Goal: Task Accomplishment & Management: Manage account settings

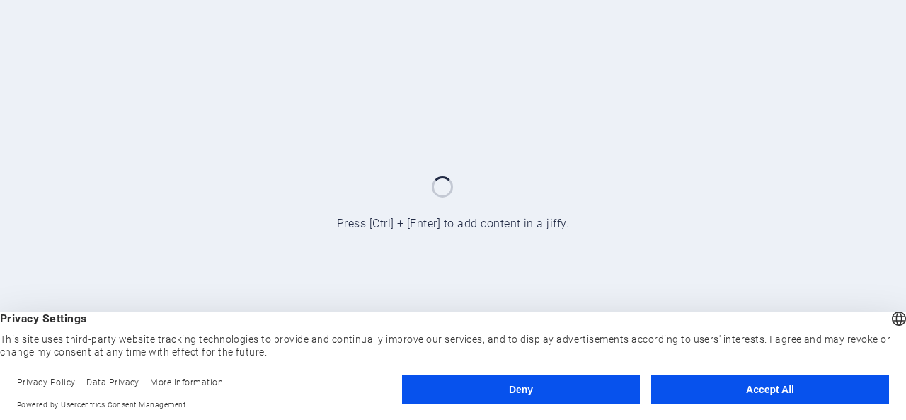
click at [815, 416] on footer "Privacy Policy Data Privacy More Information Powered by Usercentrics Consent Ma…" at bounding box center [453, 392] width 906 height 53
click at [797, 398] on button "Accept All" at bounding box center [770, 389] width 238 height 28
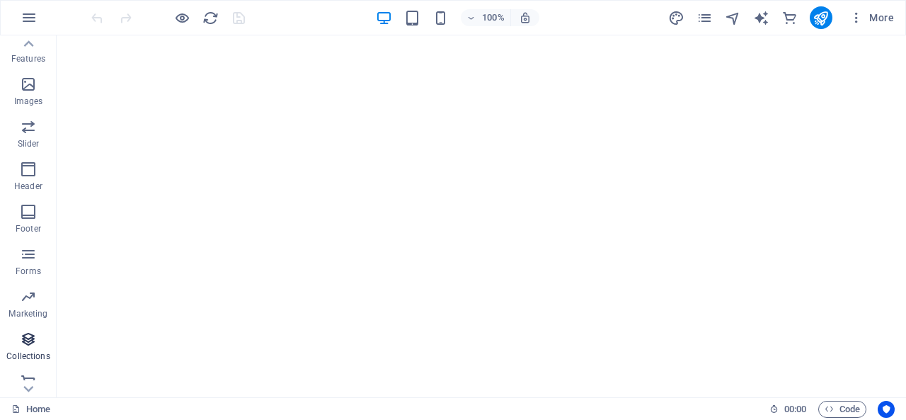
scroll to position [317, 0]
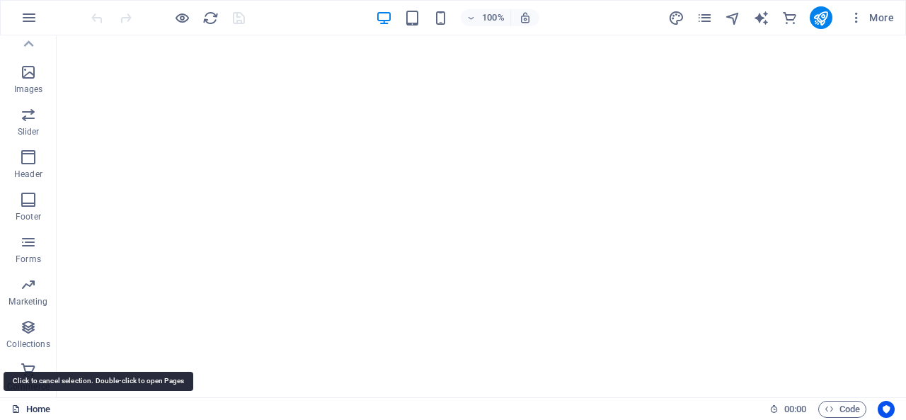
click at [20, 408] on icon at bounding box center [15, 408] width 9 height 9
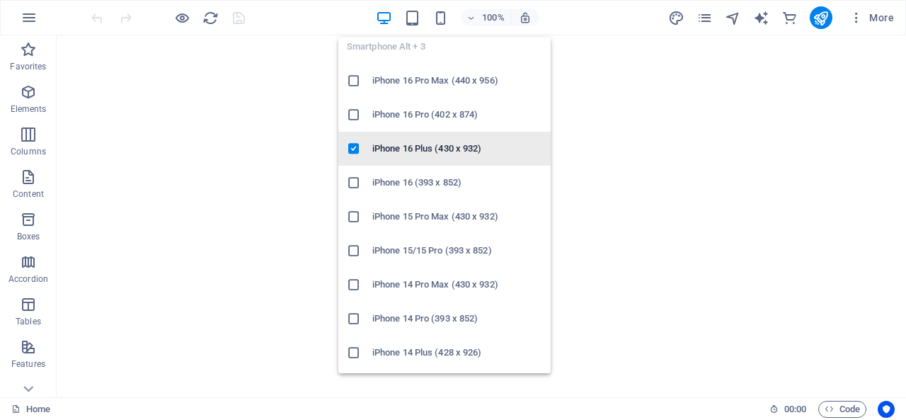
scroll to position [0, 0]
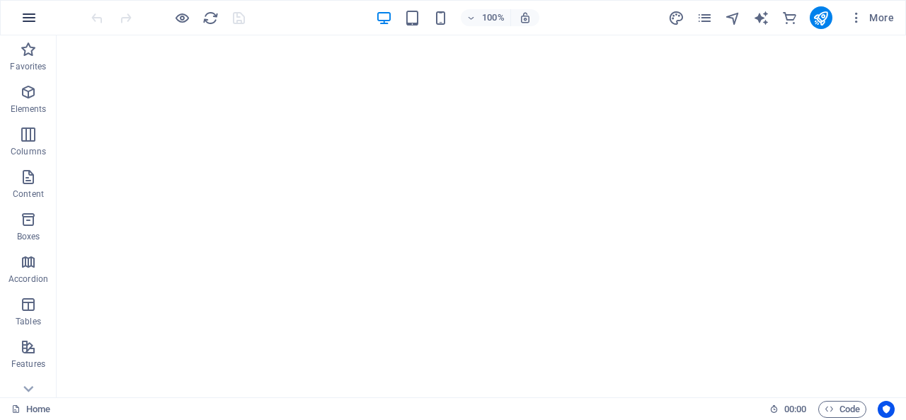
click at [25, 21] on icon "button" at bounding box center [29, 17] width 17 height 17
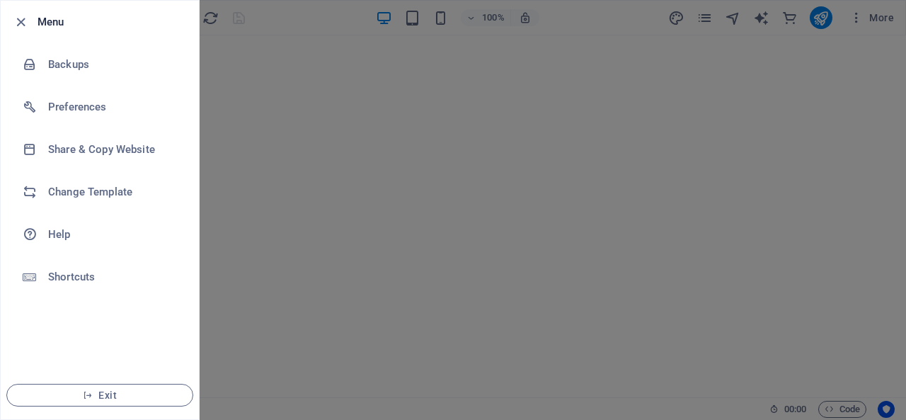
click at [487, 306] on div at bounding box center [453, 210] width 906 height 420
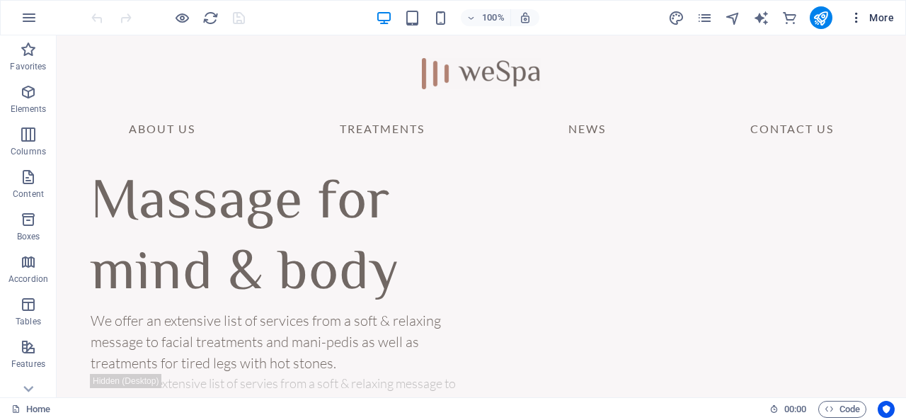
click at [862, 13] on icon "button" at bounding box center [856, 18] width 14 height 14
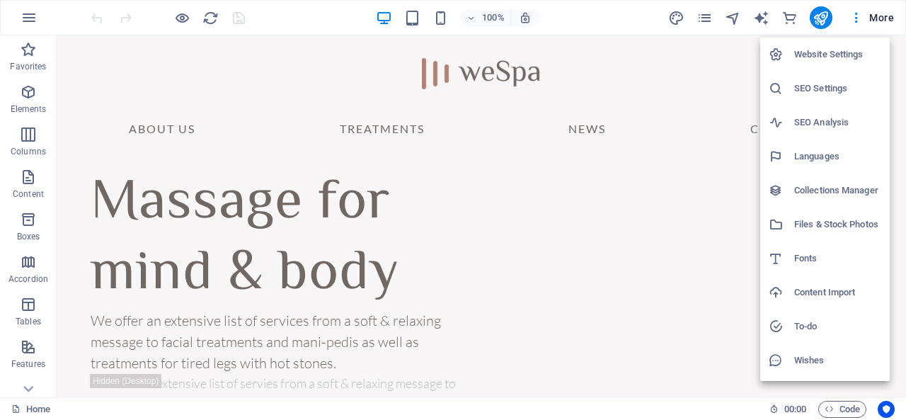
click at [845, 53] on h6 "Website Settings" at bounding box center [837, 54] width 87 height 17
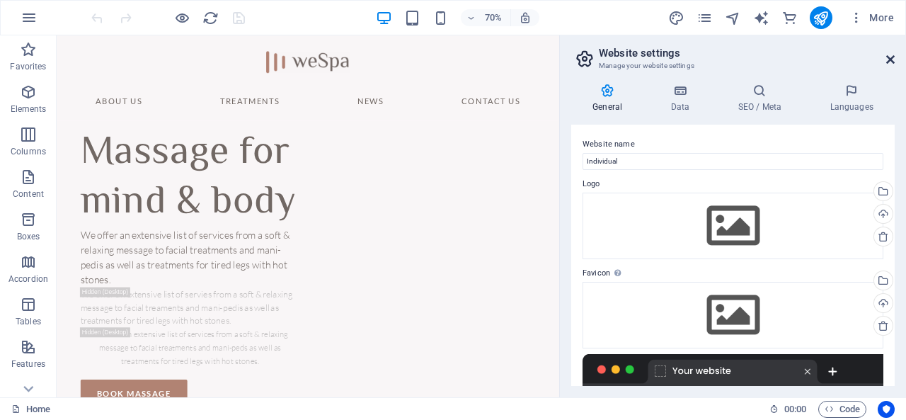
click at [892, 64] on icon at bounding box center [890, 59] width 8 height 11
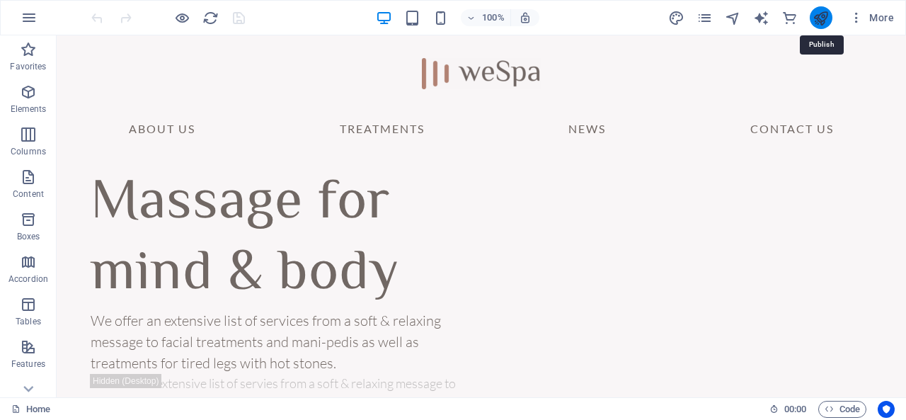
click at [819, 21] on icon "publish" at bounding box center [820, 18] width 16 height 16
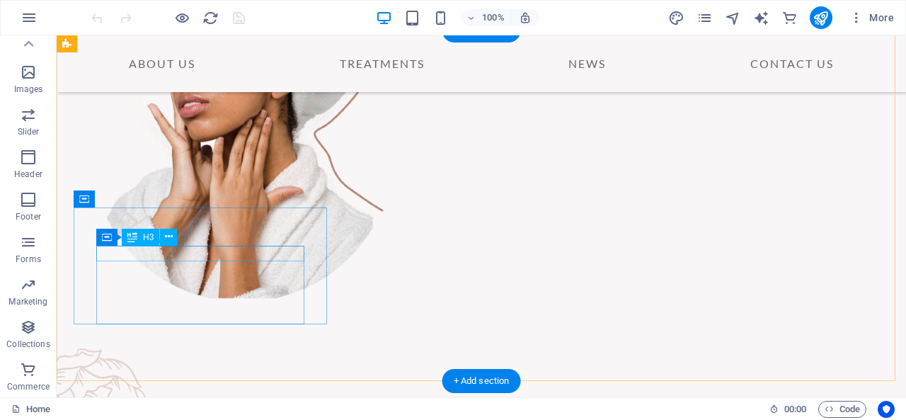
scroll to position [572, 0]
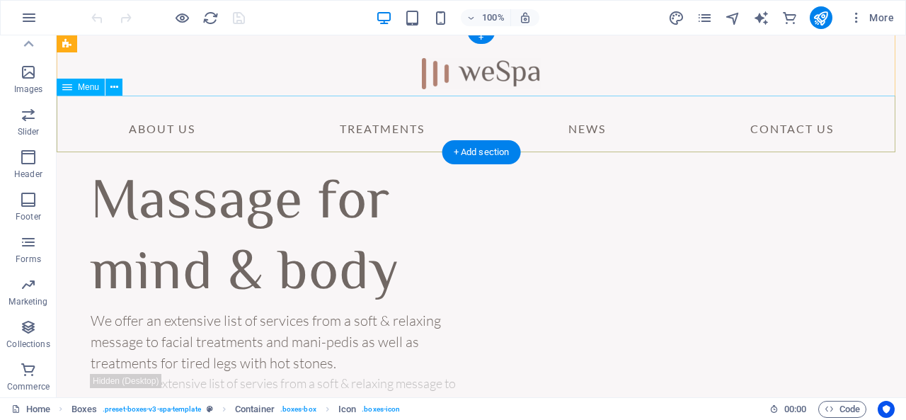
scroll to position [0, 0]
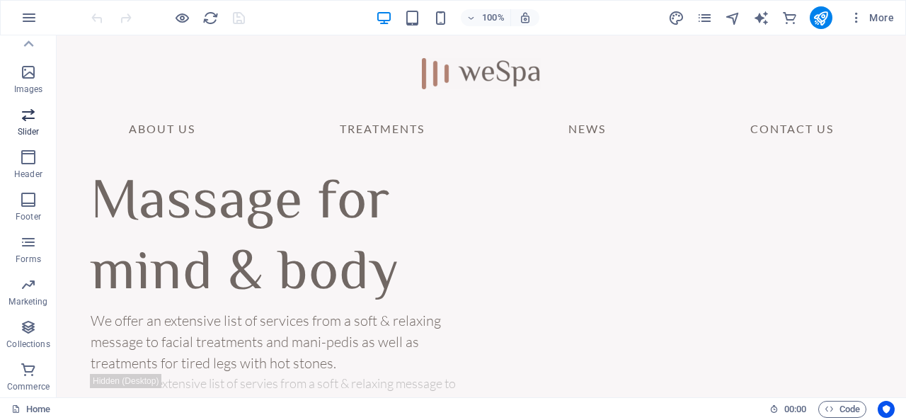
click at [34, 118] on icon "button" at bounding box center [28, 114] width 17 height 17
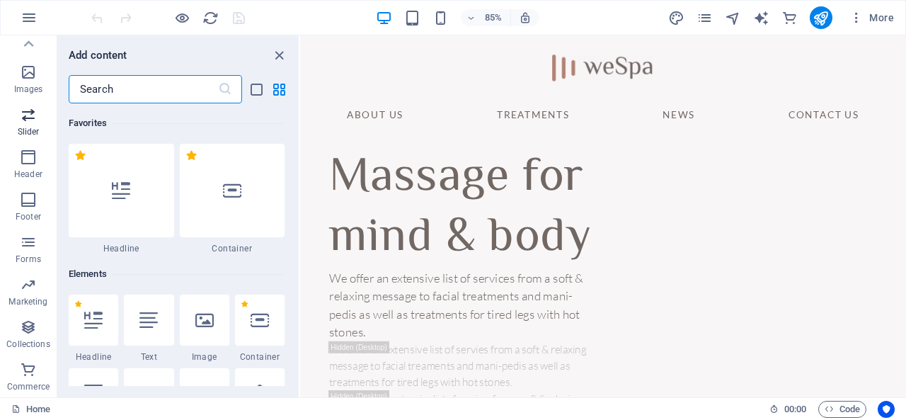
scroll to position [8021, 0]
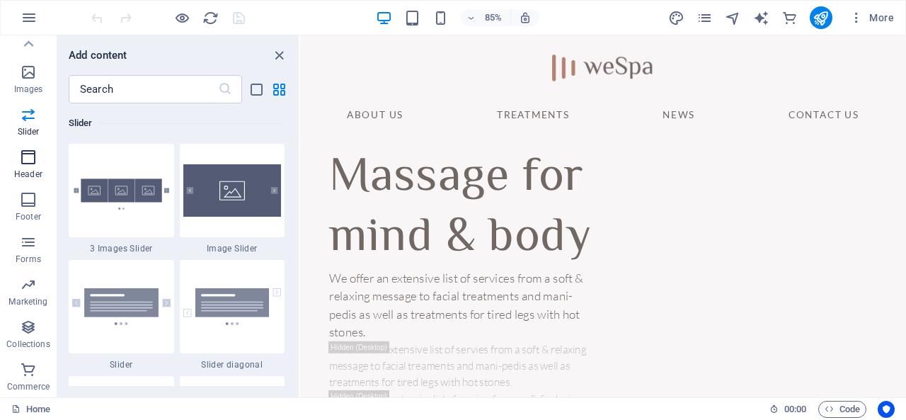
click at [28, 160] on icon "button" at bounding box center [28, 157] width 17 height 17
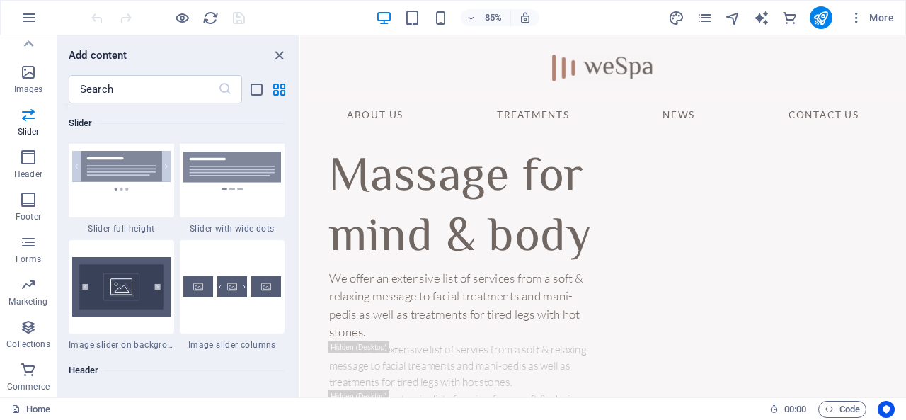
scroll to position [8095, 0]
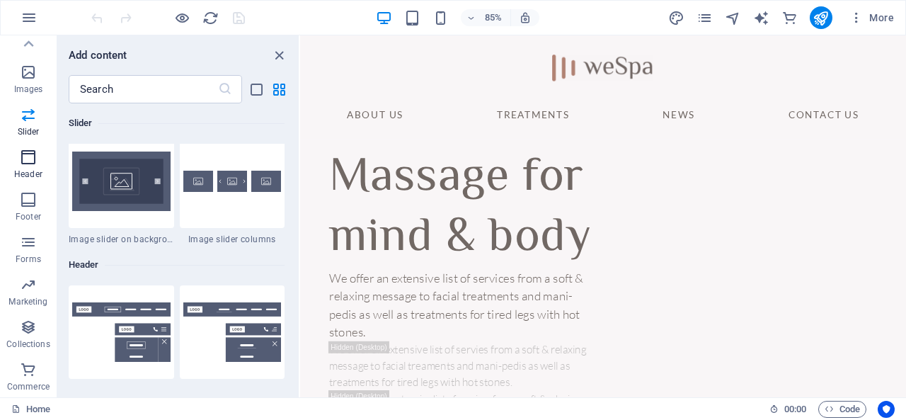
click at [30, 168] on p "Header" at bounding box center [28, 173] width 28 height 11
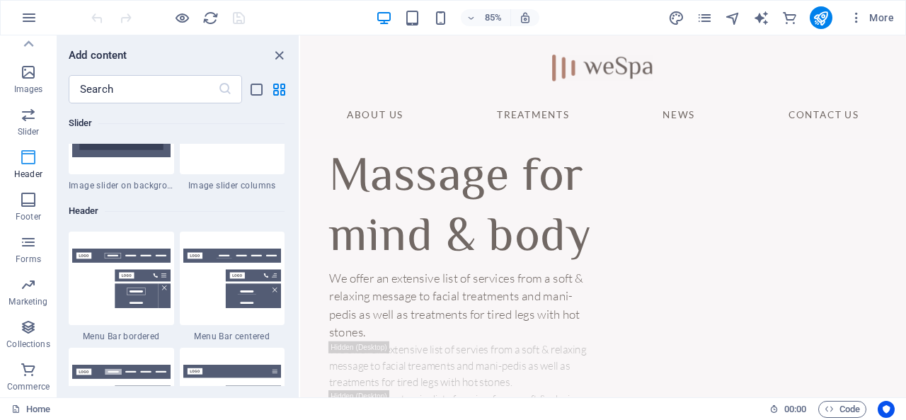
scroll to position [8520, 0]
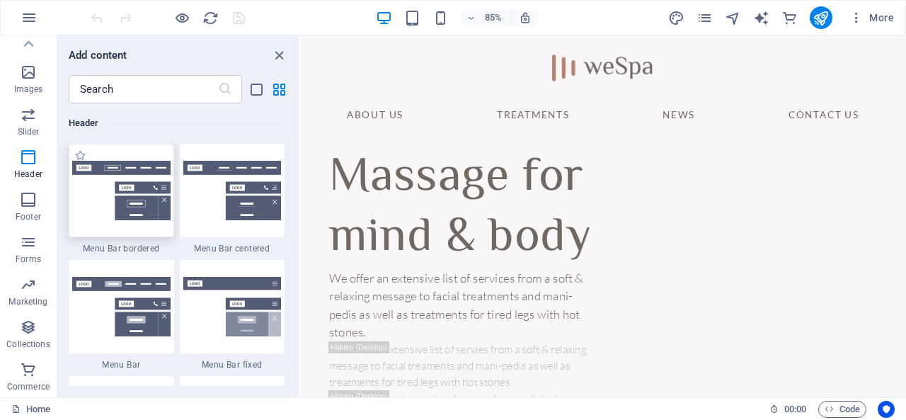
click at [132, 171] on img at bounding box center [121, 190] width 98 height 59
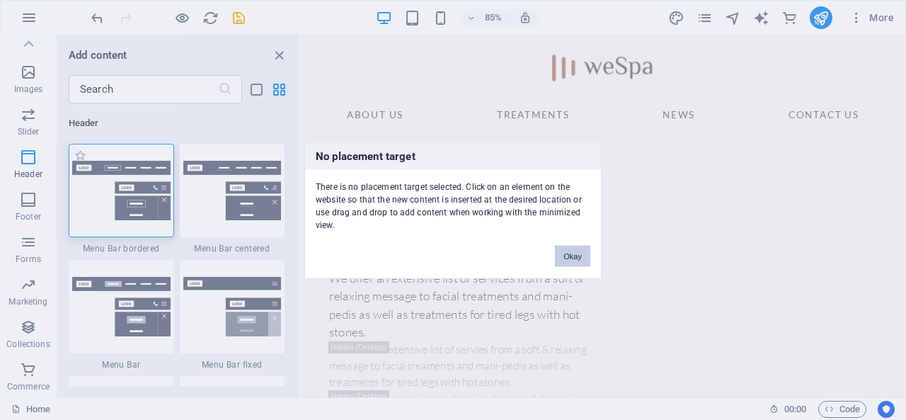
click at [136, 187] on div "No placement target There is no placement target selected. Click on an element …" at bounding box center [453, 210] width 906 height 420
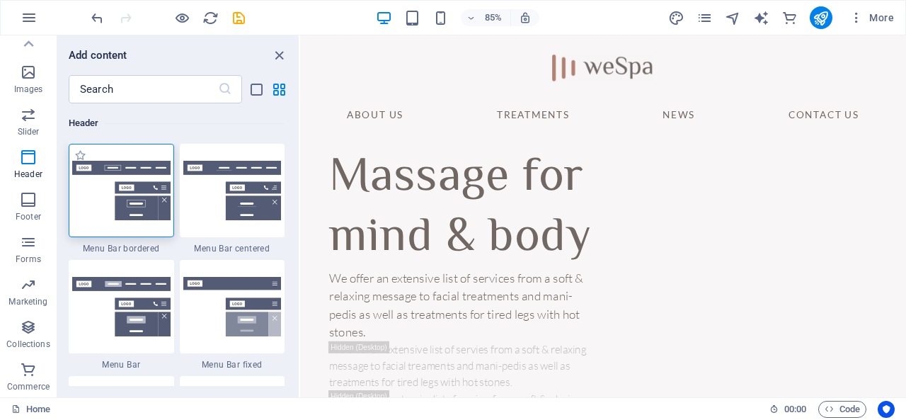
click at [136, 187] on img at bounding box center [121, 190] width 98 height 59
click at [139, 188] on img at bounding box center [121, 190] width 98 height 59
click at [86, 154] on label "1 Star" at bounding box center [80, 155] width 12 height 12
click at [74, 163] on input "1 Star" at bounding box center [74, 163] width 1 height 1
radio input "true"
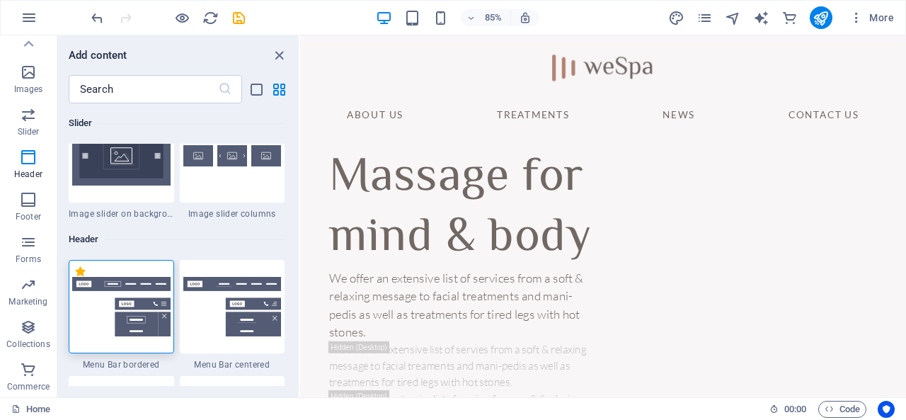
scroll to position [8636, 0]
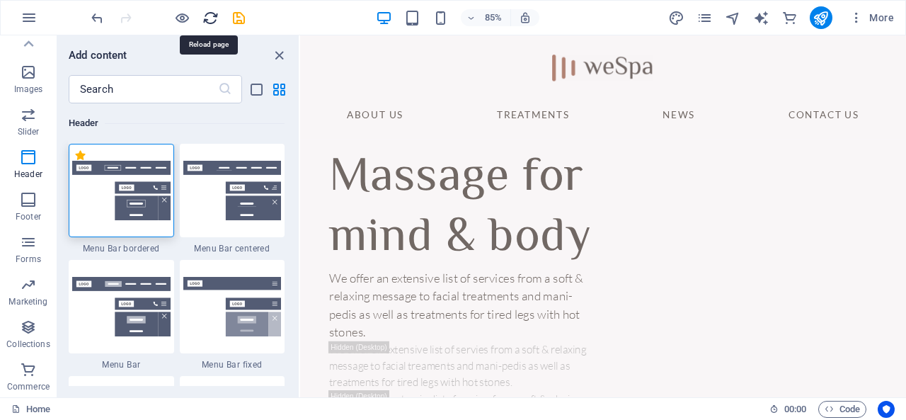
click at [213, 10] on icon "reload" at bounding box center [210, 18] width 16 height 16
click at [275, 93] on icon "grid-view" at bounding box center [279, 89] width 16 height 16
click at [247, 92] on div "​" at bounding box center [177, 89] width 241 height 28
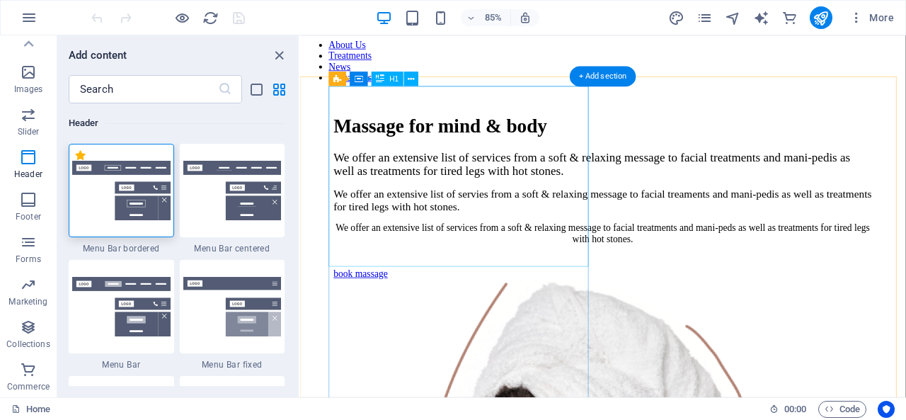
scroll to position [76, 0]
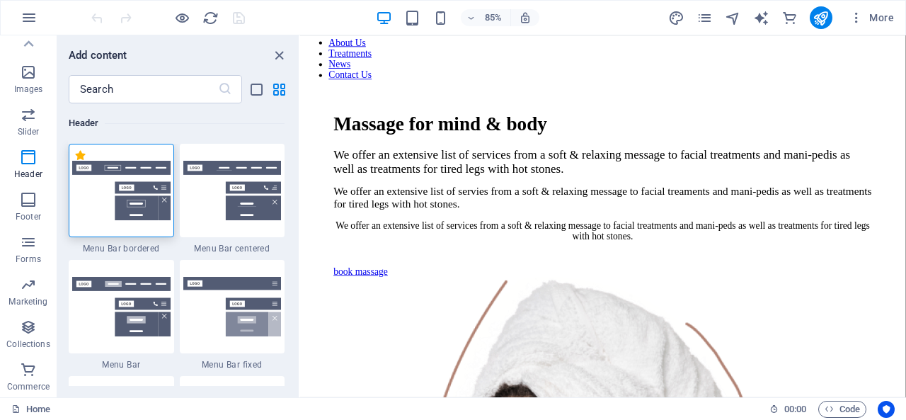
click at [157, 204] on img at bounding box center [121, 190] width 98 height 59
click at [34, 163] on icon "button" at bounding box center [28, 157] width 17 height 17
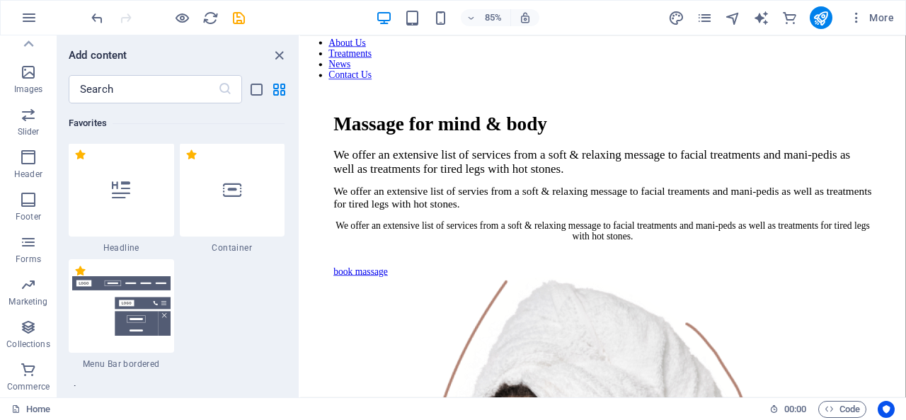
scroll to position [0, 0]
click at [129, 306] on img at bounding box center [121, 306] width 98 height 59
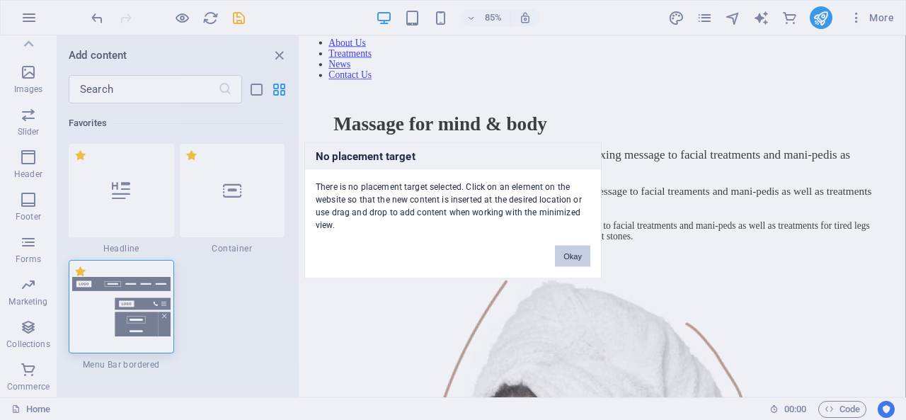
drag, startPoint x: 563, startPoint y: 255, endPoint x: 305, endPoint y: 258, distance: 258.2
click at [563, 255] on button "Okay" at bounding box center [572, 255] width 35 height 21
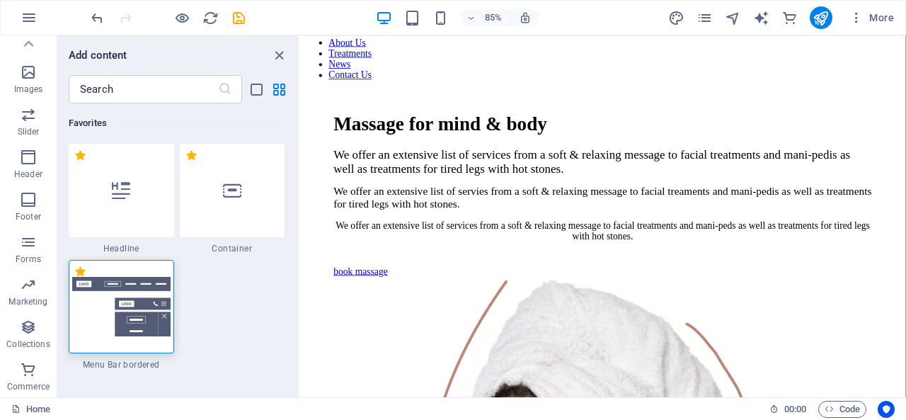
drag, startPoint x: 117, startPoint y: 274, endPoint x: 145, endPoint y: 317, distance: 51.2
click at [118, 275] on div at bounding box center [121, 306] width 105 height 93
click at [145, 317] on img at bounding box center [121, 306] width 98 height 59
click at [284, 50] on icon "close panel" at bounding box center [279, 55] width 16 height 16
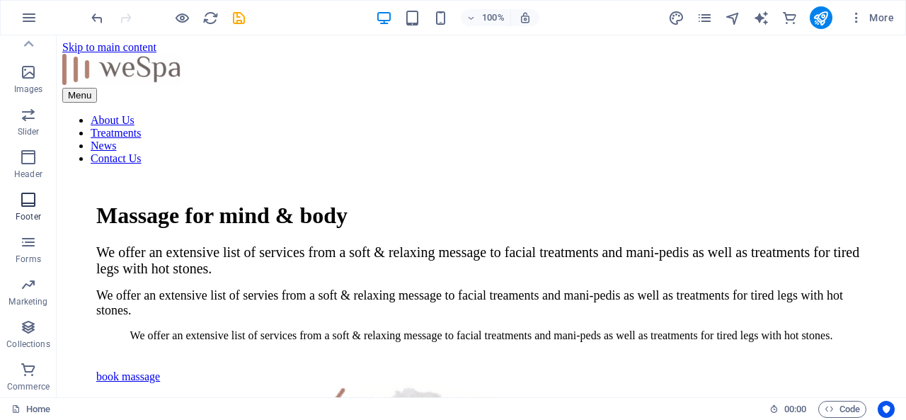
drag, startPoint x: 35, startPoint y: 159, endPoint x: 24, endPoint y: 193, distance: 35.8
click at [24, 192] on div "Favorites Elements Columns Content Boxes Accordion Tables Features Images Slide…" at bounding box center [28, 57] width 57 height 679
click at [28, 162] on icon "button" at bounding box center [28, 157] width 17 height 17
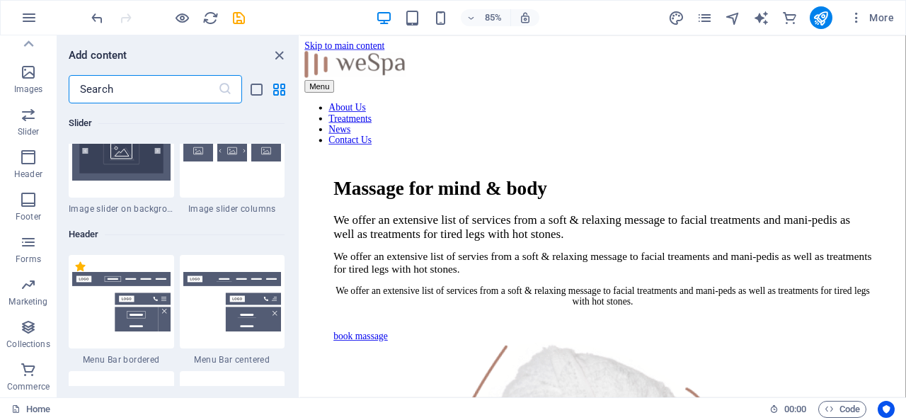
scroll to position [8636, 0]
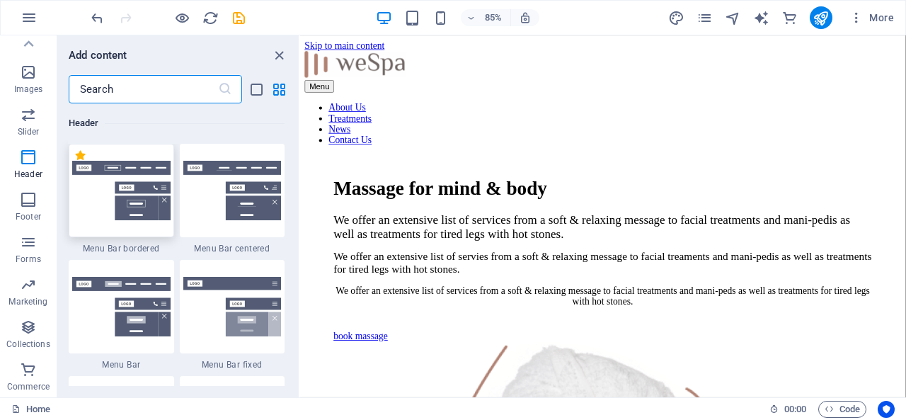
click at [135, 186] on img at bounding box center [121, 190] width 98 height 59
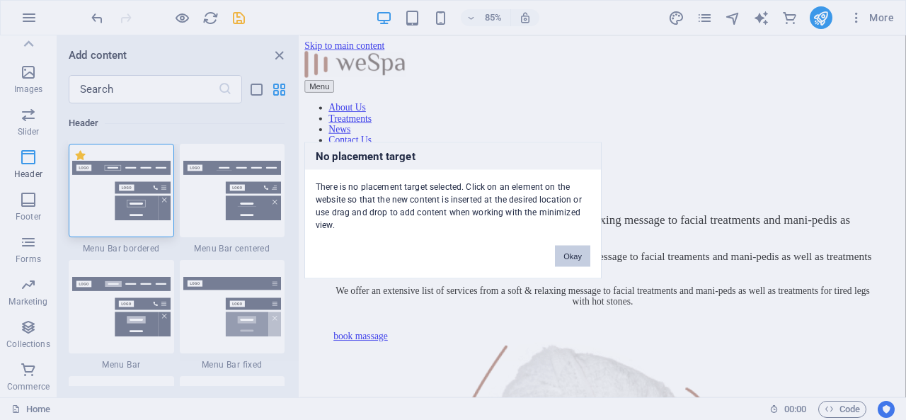
click at [567, 255] on button "Okay" at bounding box center [572, 255] width 35 height 21
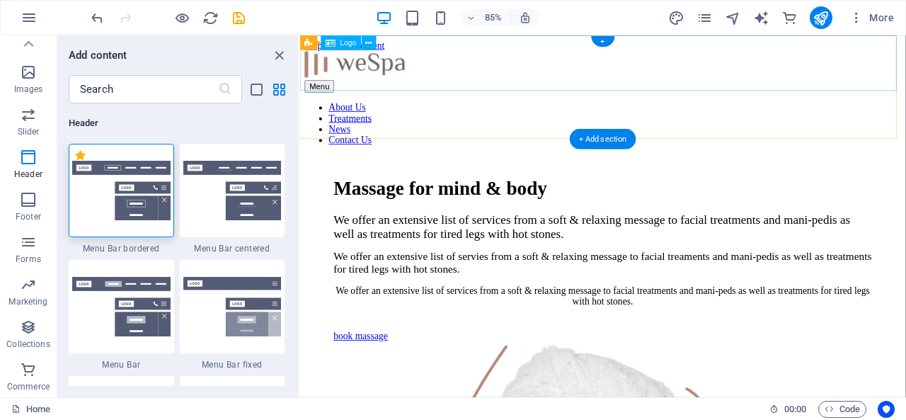
click at [577, 77] on div at bounding box center [656, 71] width 701 height 34
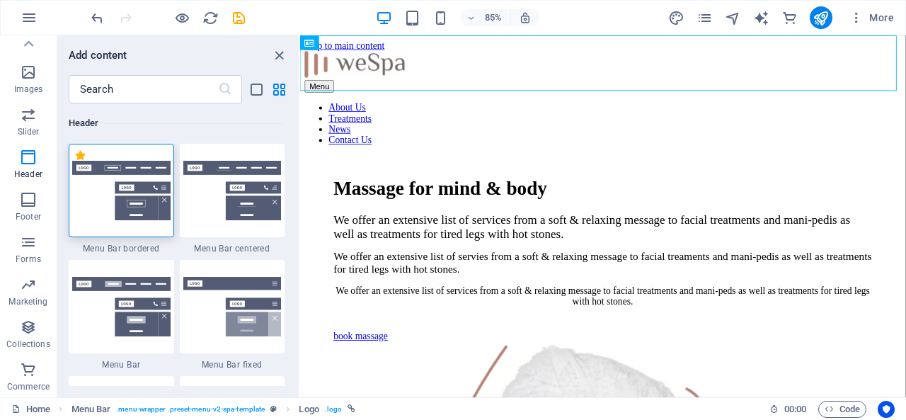
drag, startPoint x: 158, startPoint y: 195, endPoint x: 289, endPoint y: 83, distance: 171.1
click at [158, 195] on img at bounding box center [121, 190] width 98 height 59
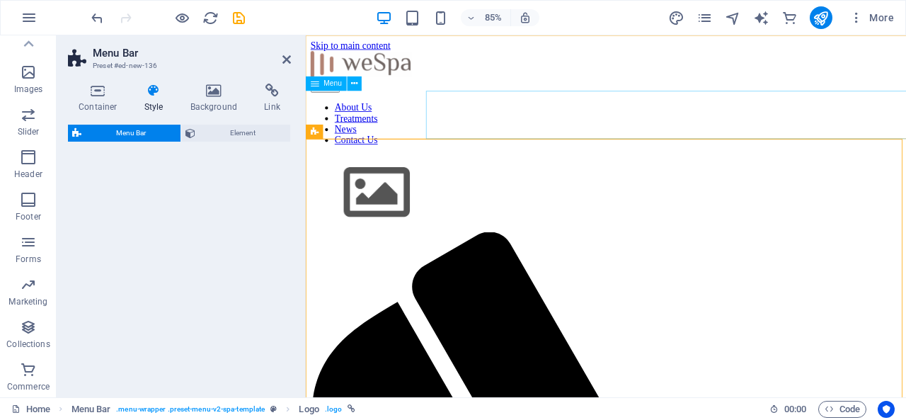
select select "rem"
select select "preset-menu-v2-border"
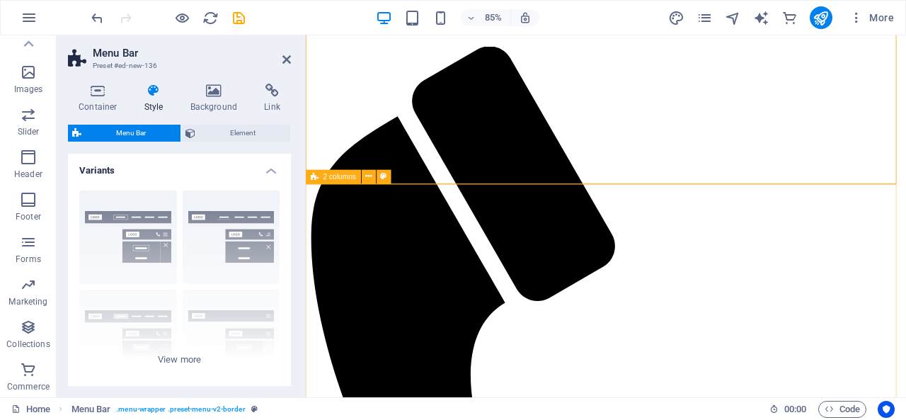
scroll to position [0, 0]
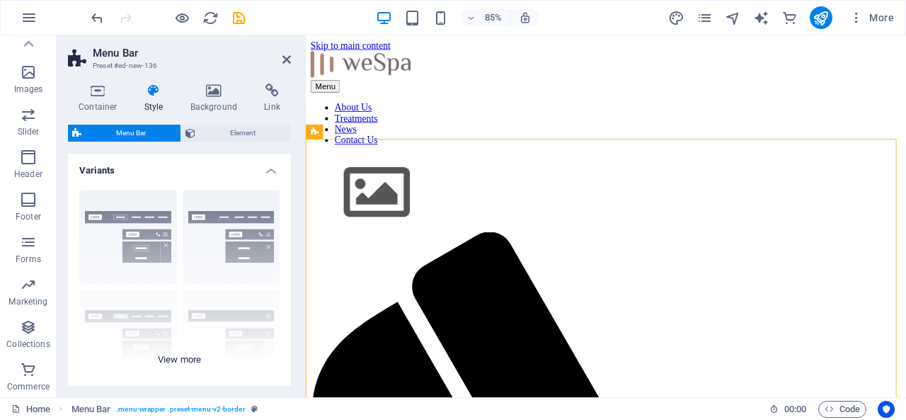
click at [137, 215] on div "Border Centered Default Fixed Loki Trigger Wide XXL" at bounding box center [179, 285] width 223 height 212
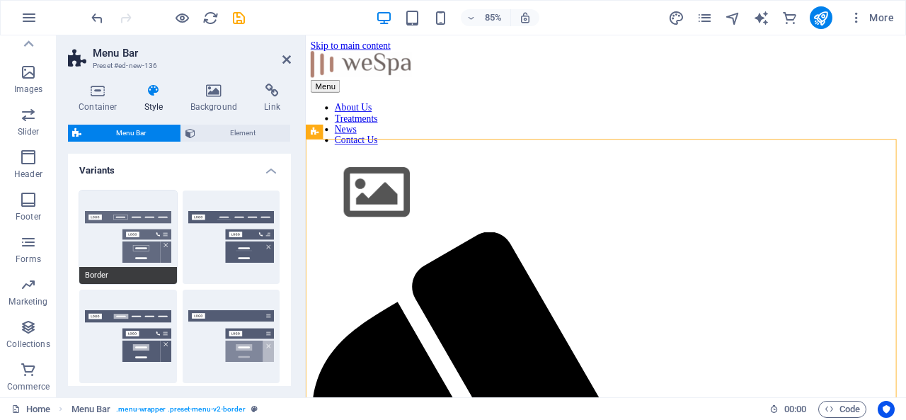
click at [144, 222] on button "Border" at bounding box center [128, 236] width 98 height 93
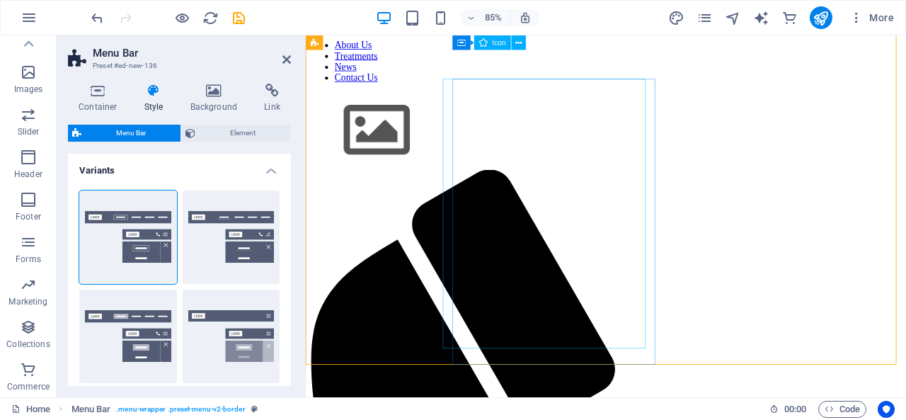
scroll to position [6, 0]
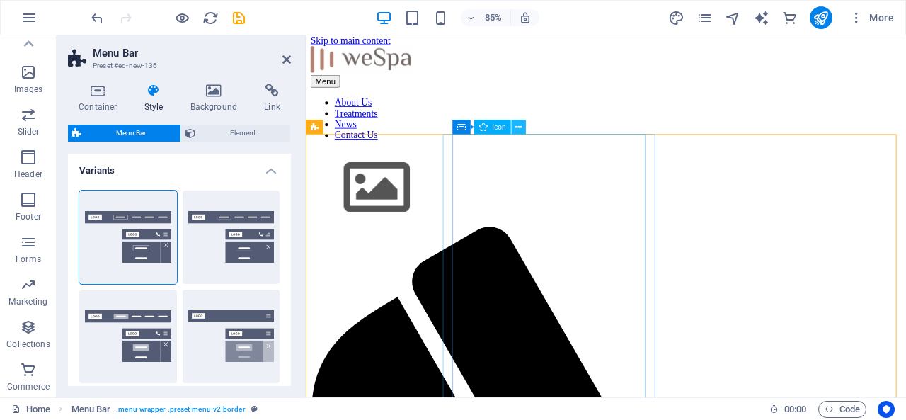
click at [521, 129] on icon at bounding box center [518, 126] width 6 height 13
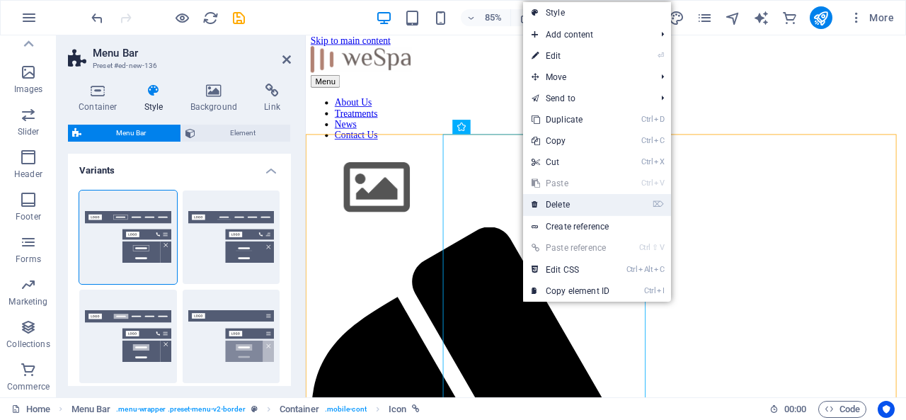
click at [566, 204] on link "⌦ Delete" at bounding box center [570, 204] width 95 height 21
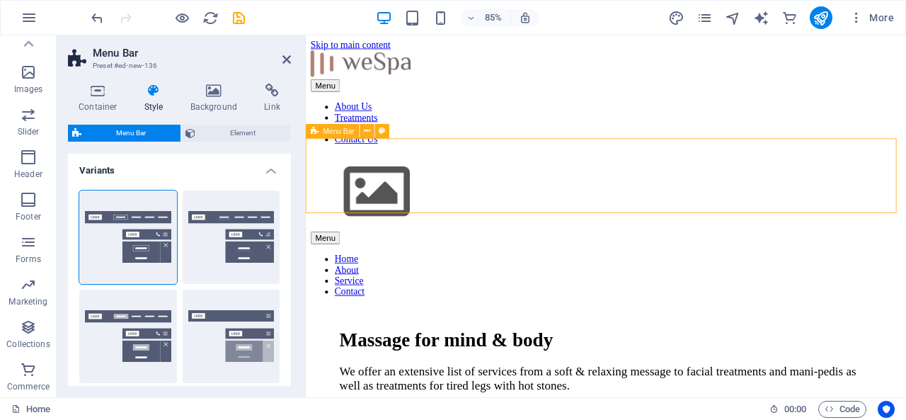
scroll to position [0, 0]
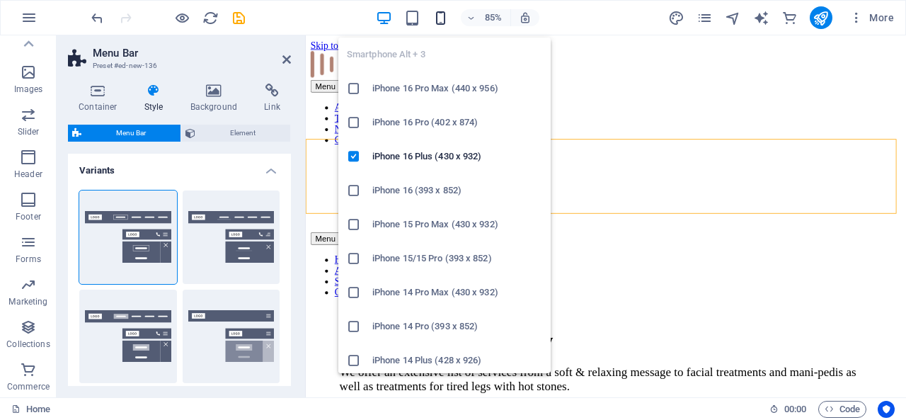
click at [449, 13] on icon "button" at bounding box center [440, 18] width 16 height 16
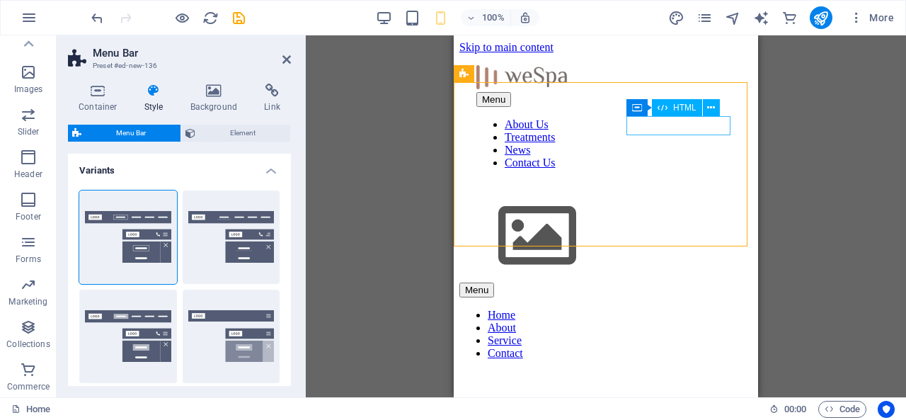
click at [682, 112] on span "HTML" at bounding box center [684, 107] width 23 height 8
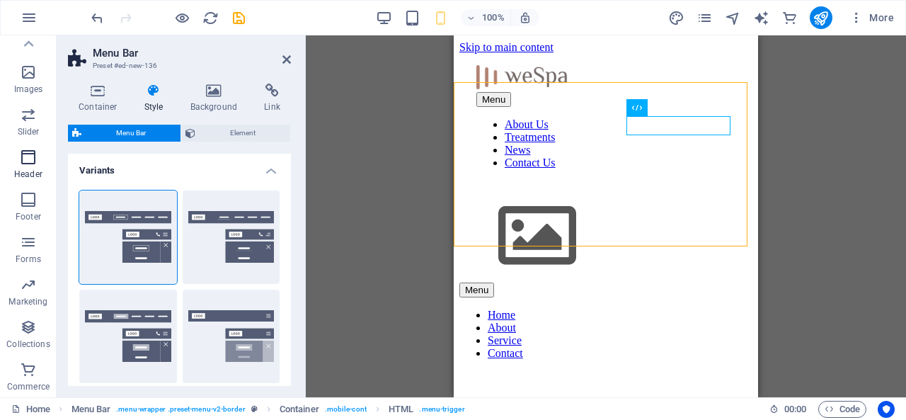
click at [31, 161] on icon "button" at bounding box center [28, 157] width 17 height 17
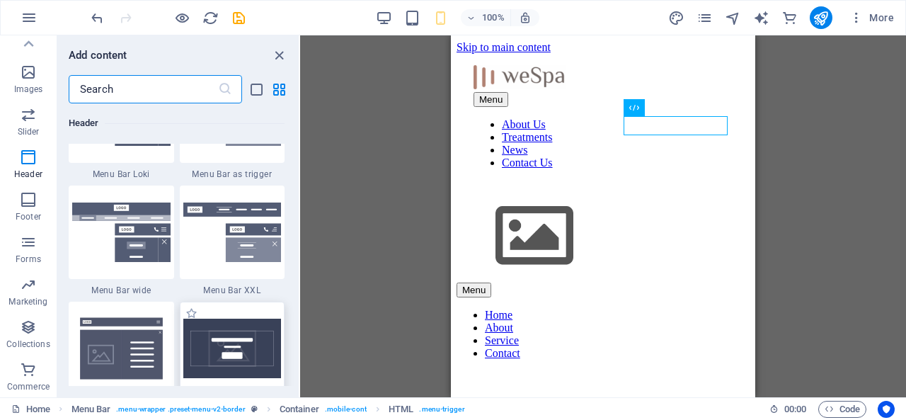
scroll to position [8848, 0]
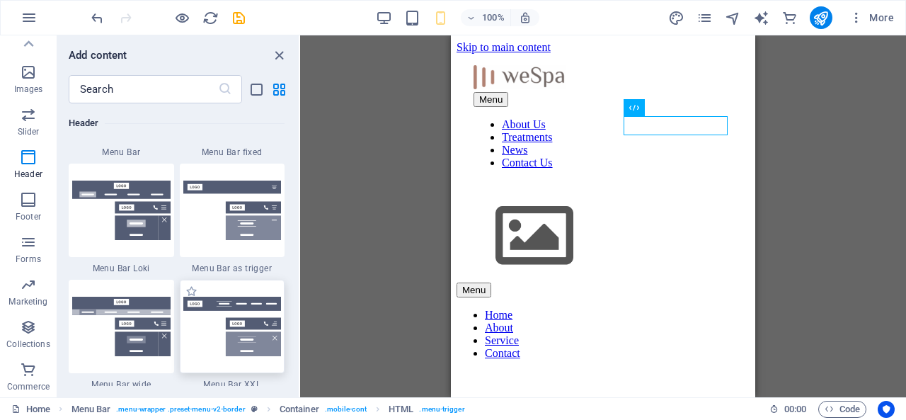
click at [251, 304] on img at bounding box center [232, 325] width 98 height 59
click at [300, 304] on div "Menu Menu Bar 2 columns H1 Container Text Menu Bar Logo Menu Bar Drag here to r…" at bounding box center [603, 216] width 606 height 362
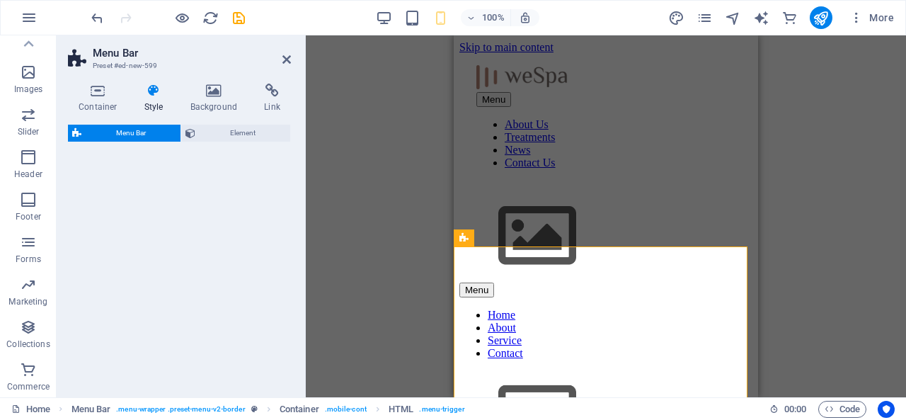
select select "rem"
select select "preset-menu-v2-xxl"
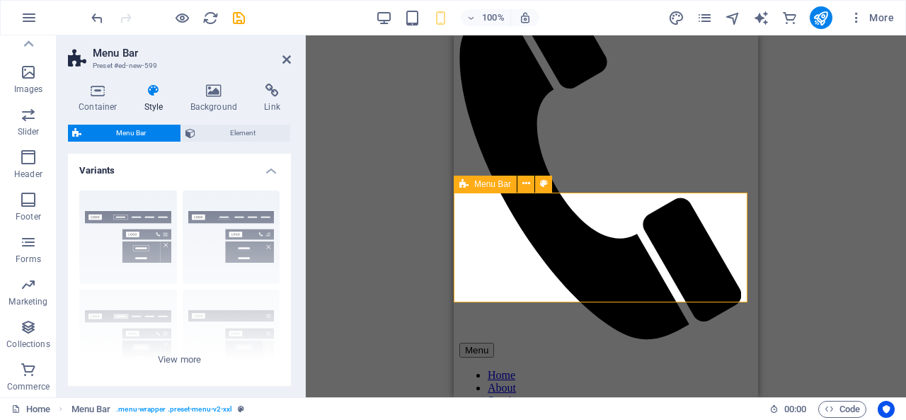
scroll to position [0, 0]
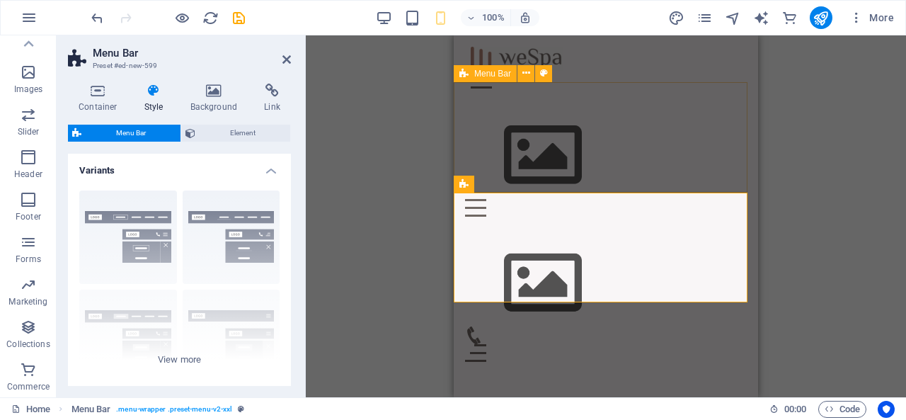
click at [641, 172] on div "Menu Home About Service Contact" at bounding box center [605, 164] width 304 height 128
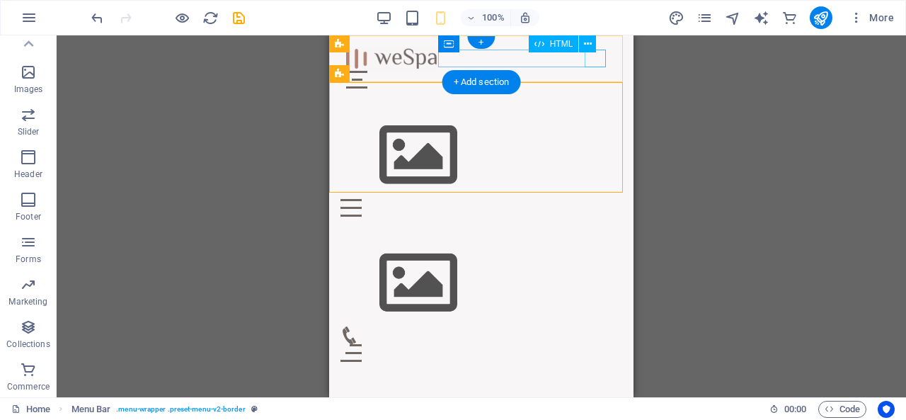
click at [597, 71] on div "Menu" at bounding box center [481, 80] width 270 height 18
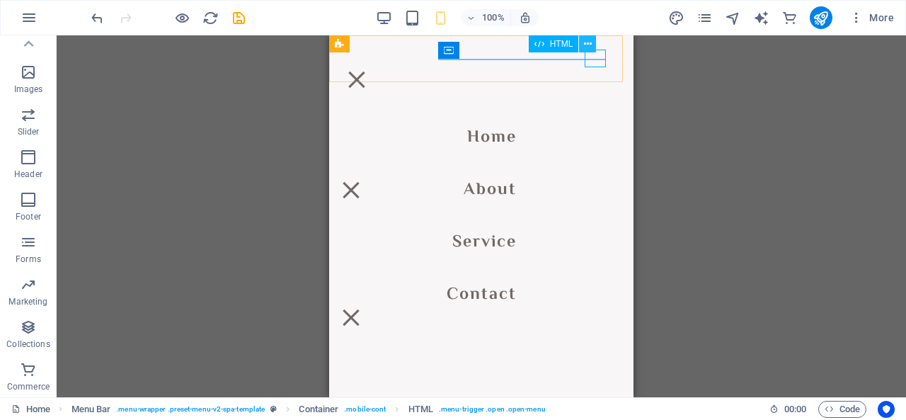
click at [594, 45] on button at bounding box center [587, 43] width 17 height 17
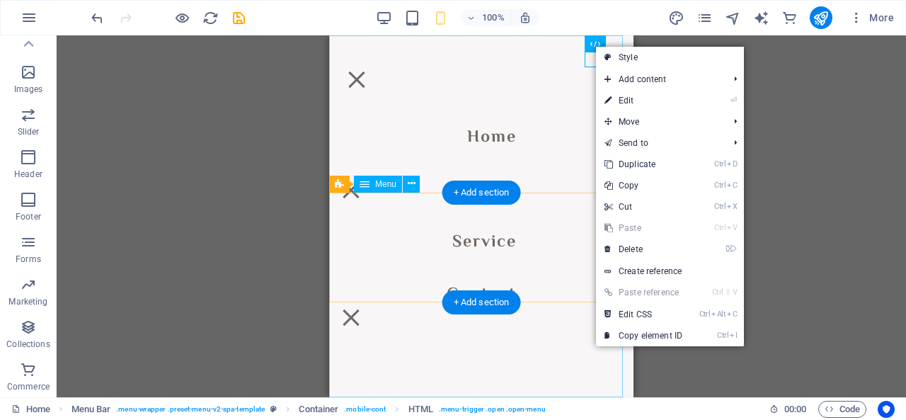
click at [580, 67] on nav "Home About Service Contact" at bounding box center [481, 216] width 304 height 362
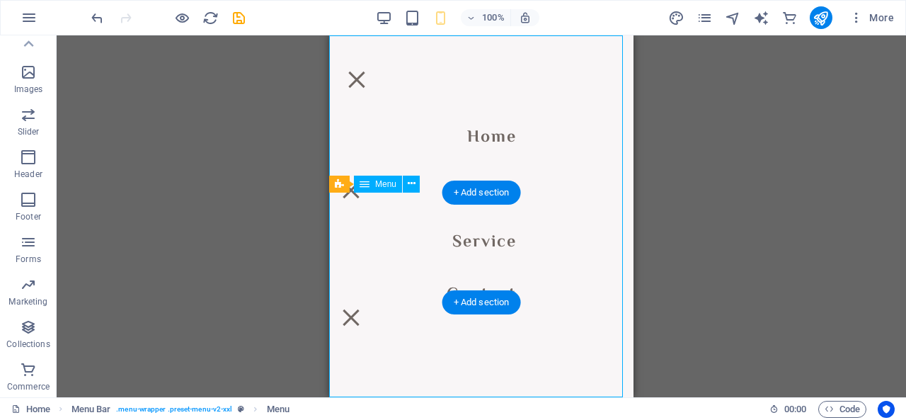
click at [601, 59] on nav "Home About Service Contact" at bounding box center [481, 216] width 304 height 362
click at [603, 236] on nav "Home About Service Contact" at bounding box center [481, 216] width 304 height 362
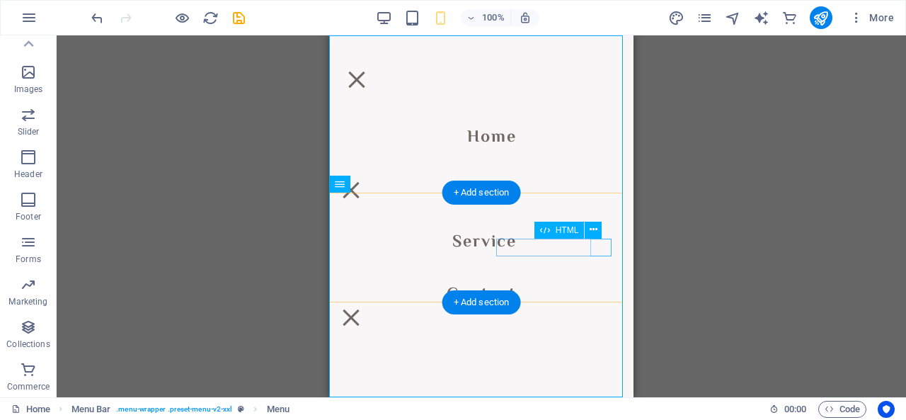
click at [362, 308] on div "Menu" at bounding box center [350, 317] width 21 height 18
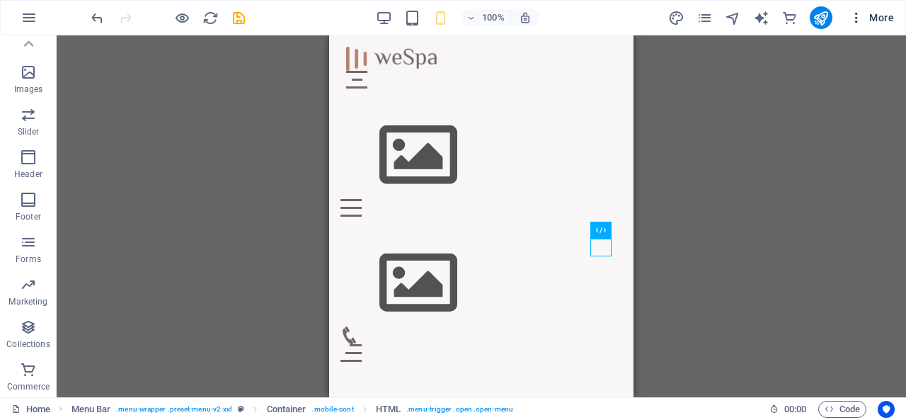
click at [855, 19] on icon "button" at bounding box center [856, 18] width 14 height 14
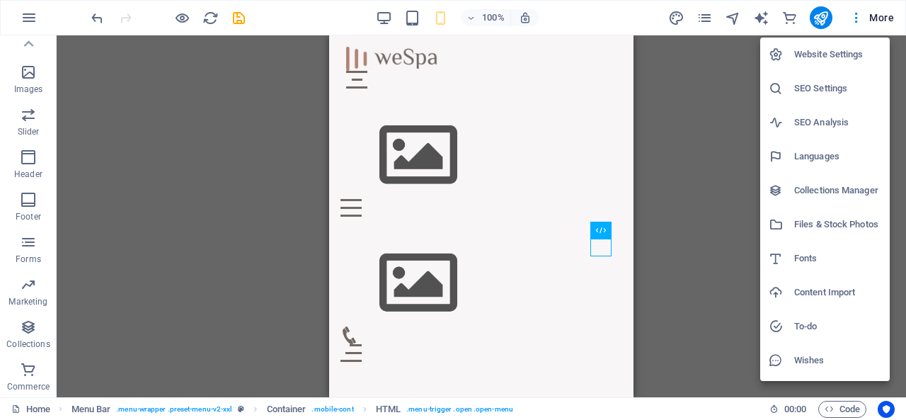
click at [770, 57] on icon at bounding box center [775, 54] width 14 height 14
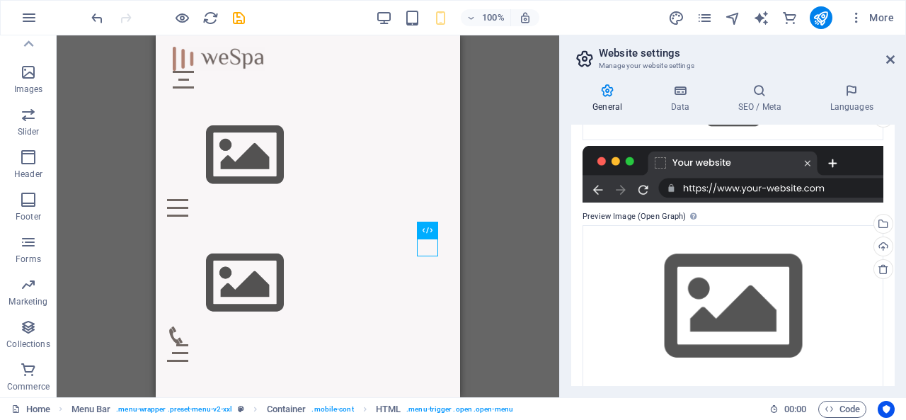
scroll to position [212, 0]
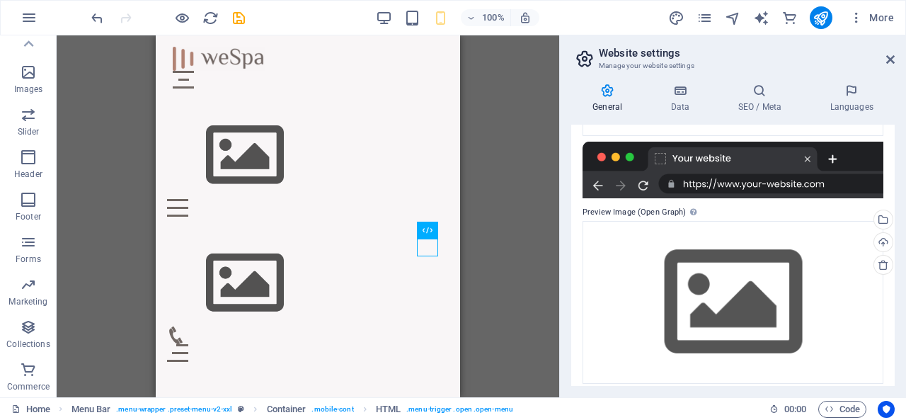
click at [744, 185] on div at bounding box center [732, 169] width 301 height 57
click at [770, 98] on h4 "SEO / Meta" at bounding box center [762, 98] width 92 height 30
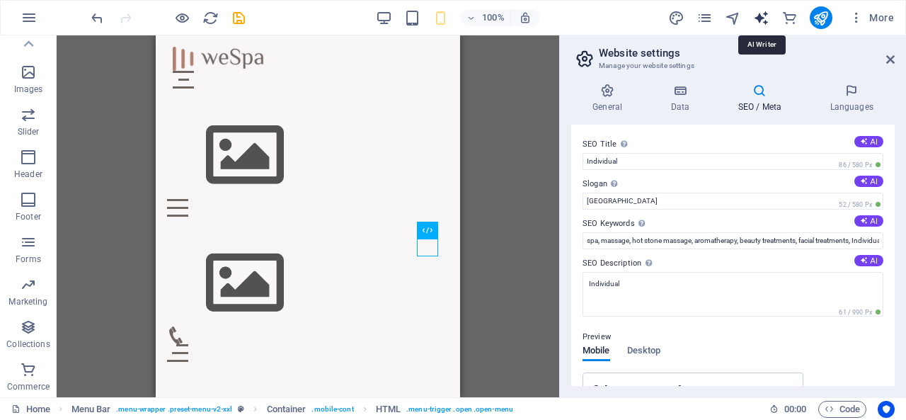
click at [758, 18] on icon "text_generator" at bounding box center [761, 18] width 16 height 16
select select "English"
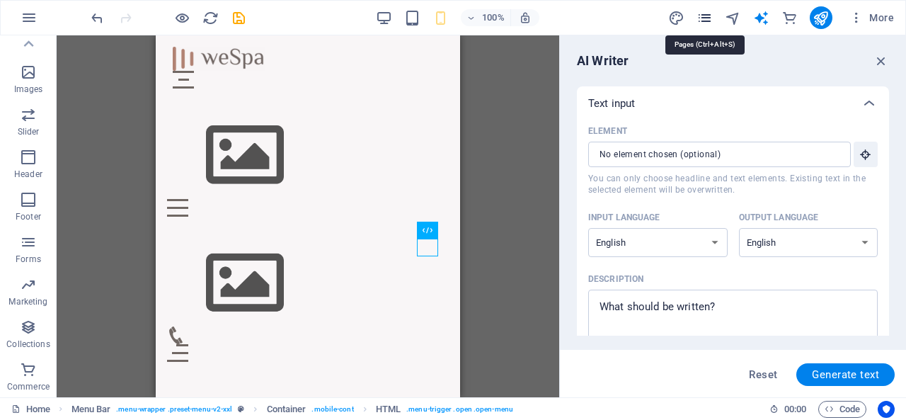
click at [704, 16] on icon "pages" at bounding box center [704, 18] width 16 height 16
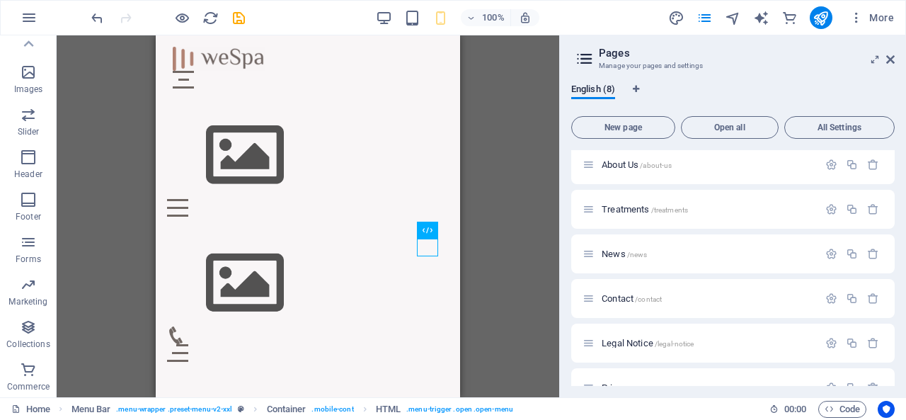
scroll to position [120, 0]
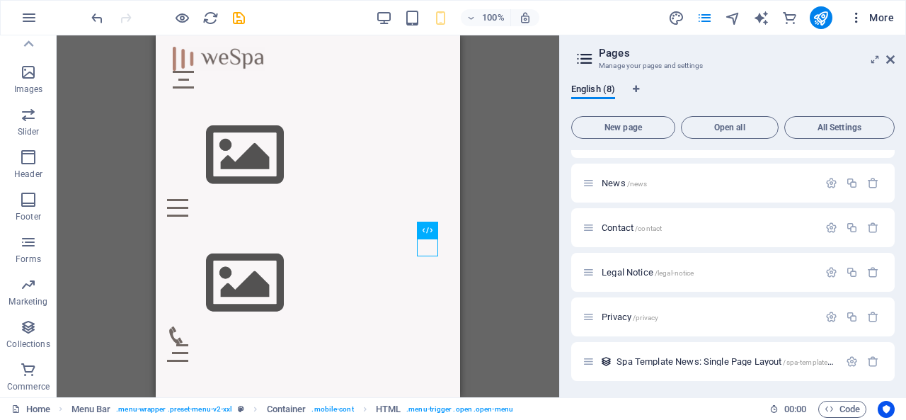
click at [856, 15] on icon "button" at bounding box center [856, 18] width 14 height 14
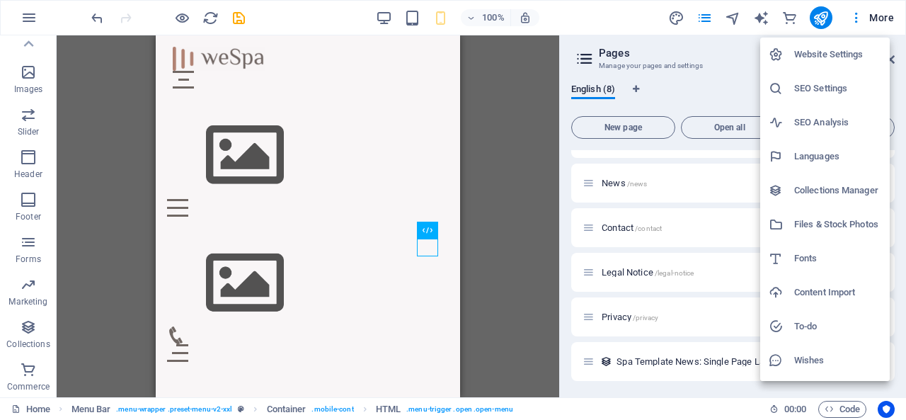
click at [834, 59] on h6 "Website Settings" at bounding box center [837, 54] width 87 height 17
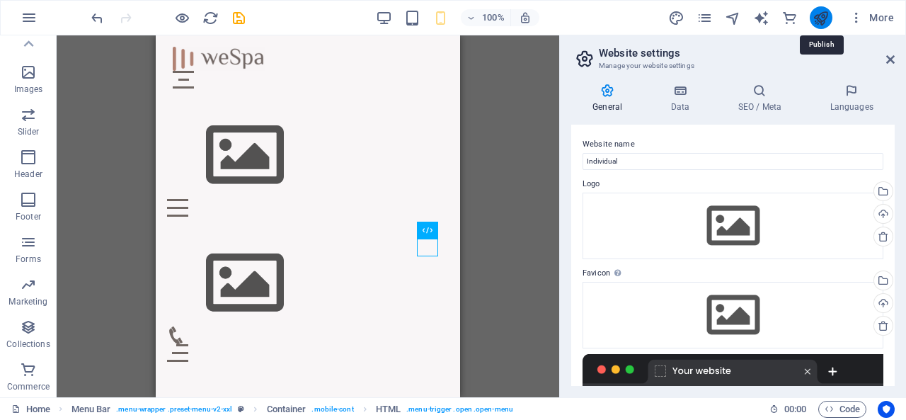
click at [816, 13] on icon "publish" at bounding box center [820, 18] width 16 height 16
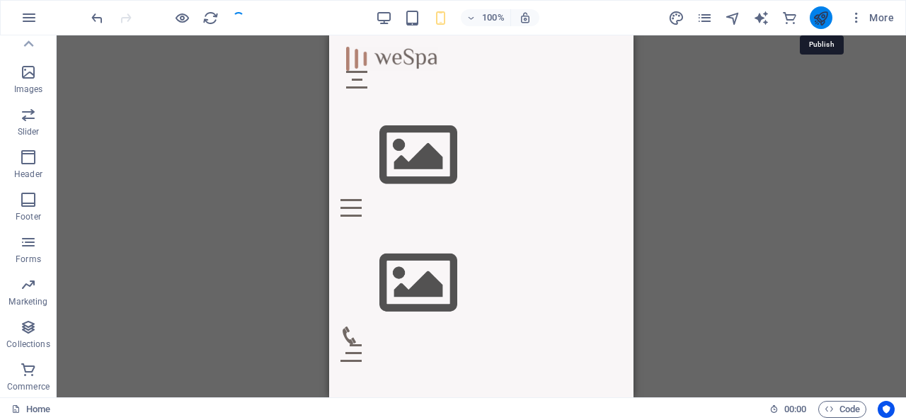
click at [819, 16] on icon "publish" at bounding box center [820, 18] width 16 height 16
checkbox input "false"
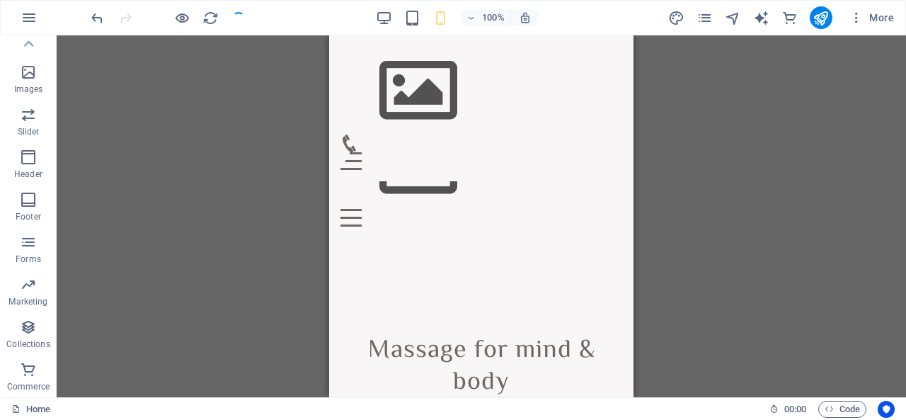
scroll to position [311, 0]
